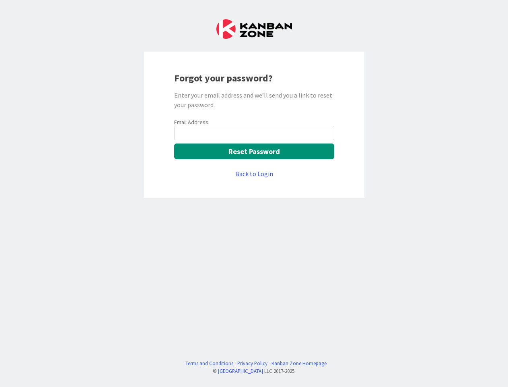
click at [254, 193] on div "Forgot your password? Enter your email address and we’ll send you a link to res…" at bounding box center [254, 125] width 221 height 146
click at [254, 151] on button "Reset Password" at bounding box center [254, 151] width 160 height 16
